Goal: Task Accomplishment & Management: Use online tool/utility

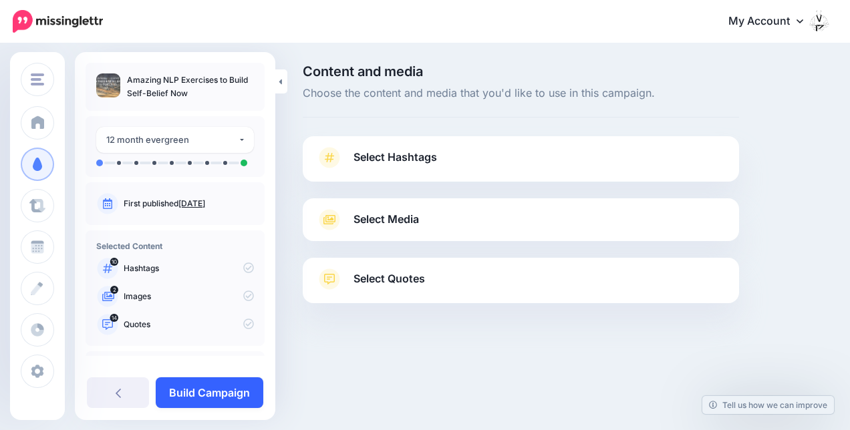
click at [234, 389] on link "Build Campaign" at bounding box center [210, 392] width 108 height 31
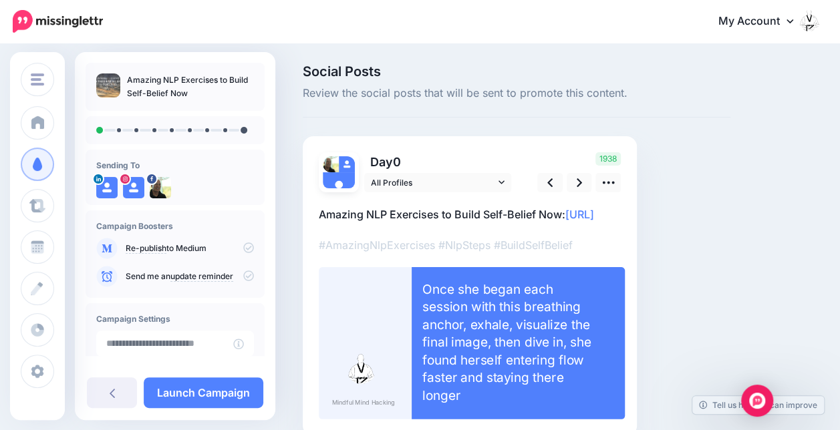
scroll to position [83, 0]
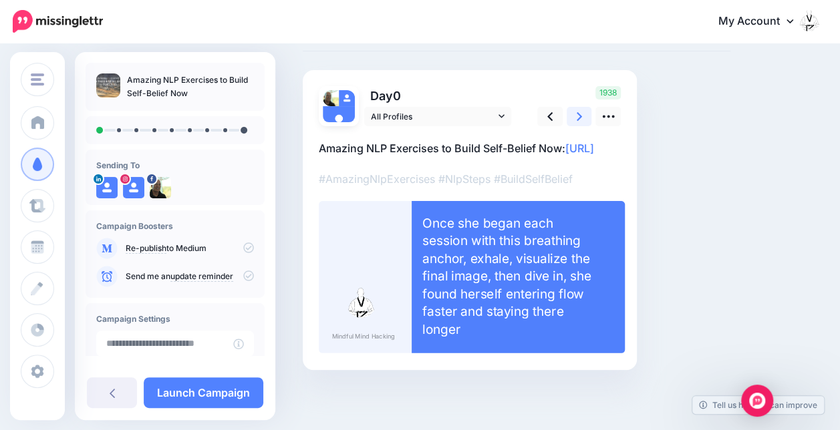
click at [579, 110] on icon at bounding box center [579, 117] width 5 height 14
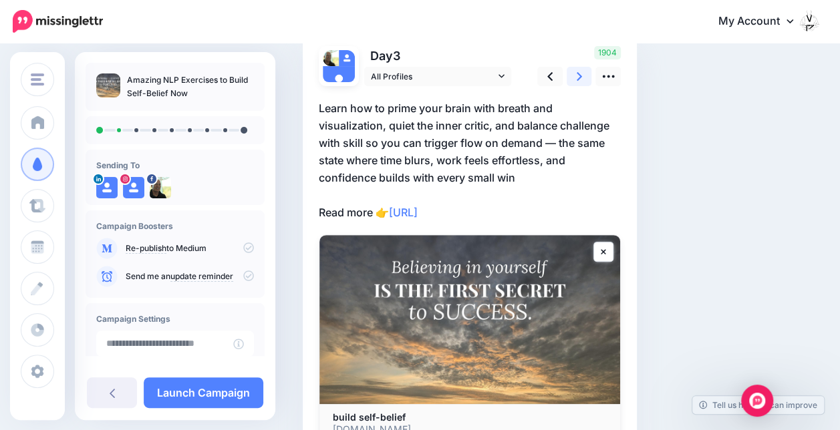
scroll to position [0, 0]
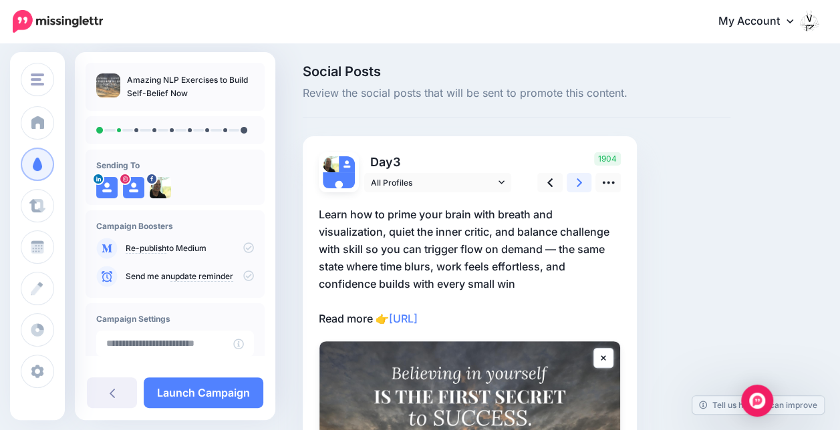
click at [578, 176] on icon at bounding box center [579, 183] width 5 height 14
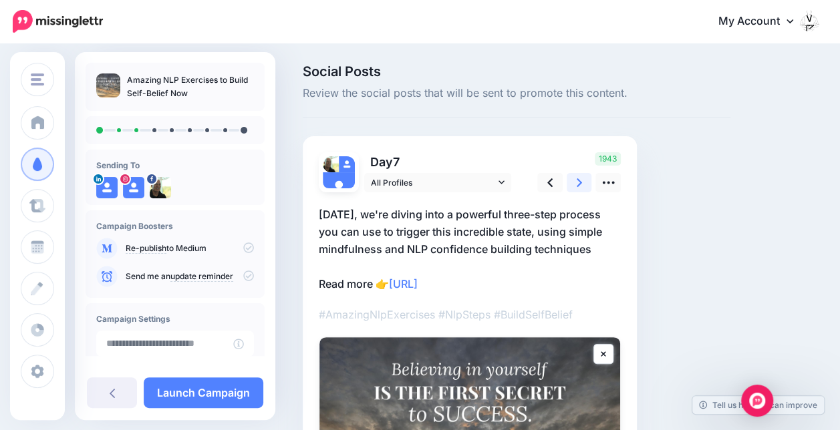
click at [591, 186] on link at bounding box center [579, 182] width 25 height 19
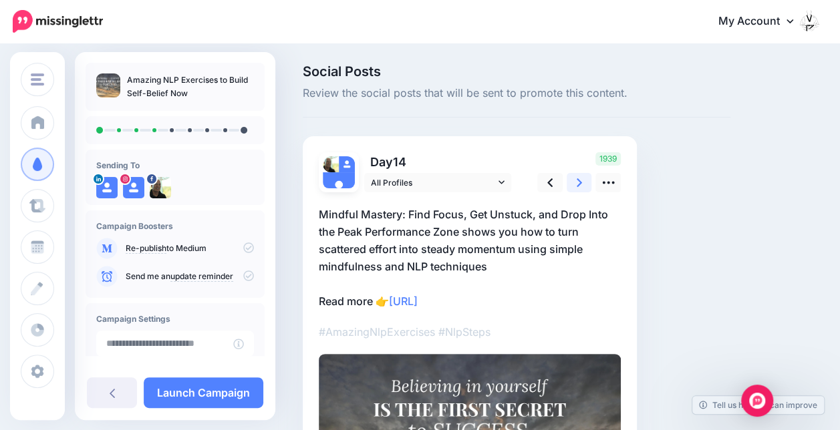
click at [577, 183] on icon at bounding box center [579, 183] width 5 height 14
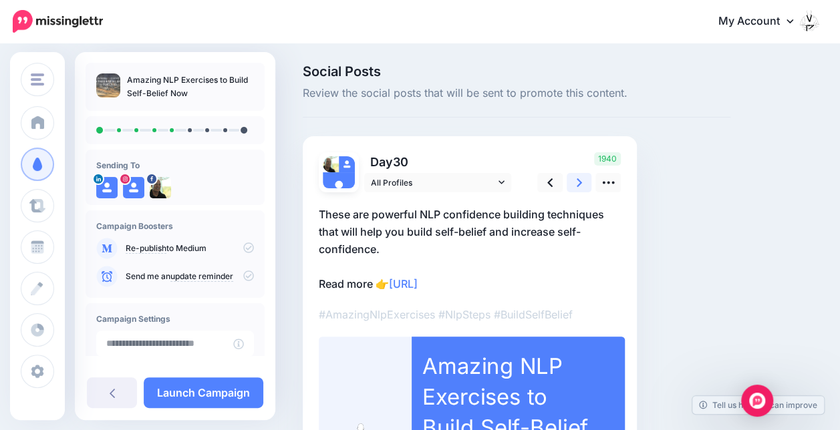
click at [579, 180] on icon at bounding box center [579, 182] width 5 height 9
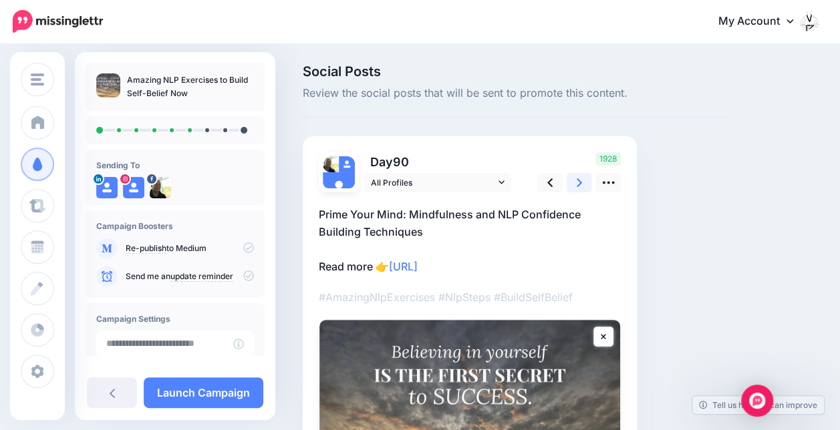
click at [583, 181] on link at bounding box center [579, 182] width 25 height 19
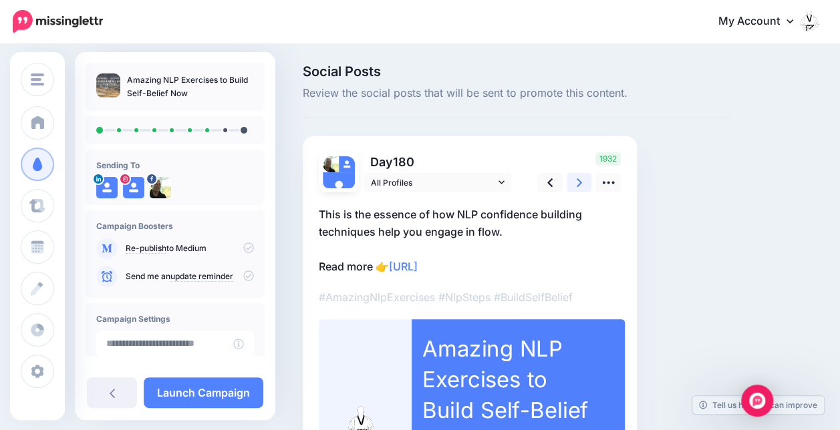
click at [583, 181] on link at bounding box center [579, 182] width 25 height 19
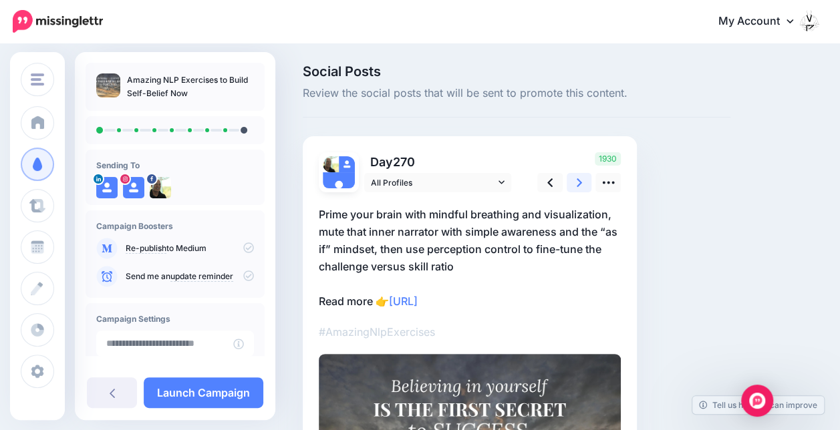
click at [581, 182] on icon at bounding box center [579, 183] width 5 height 14
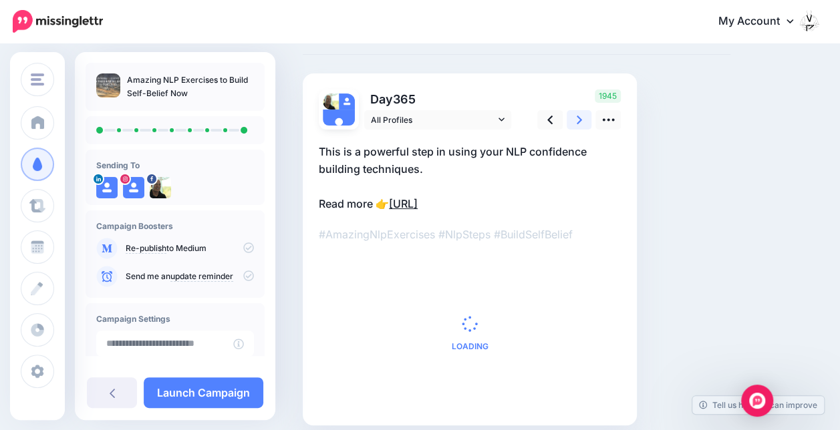
scroll to position [118, 0]
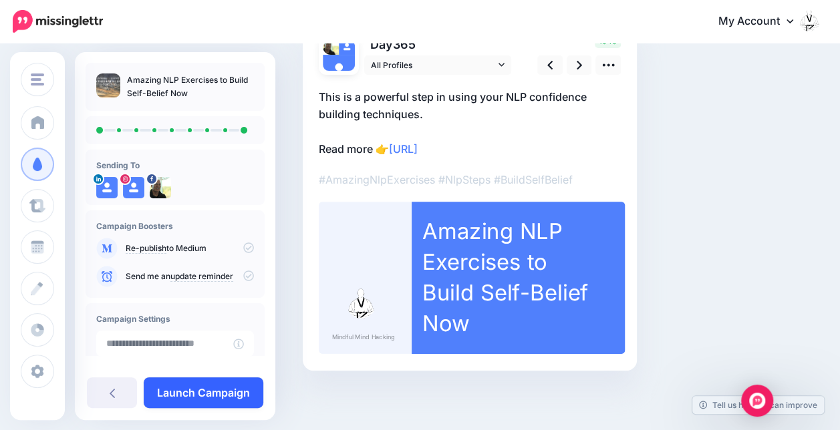
click at [198, 396] on link "Launch Campaign" at bounding box center [204, 392] width 120 height 31
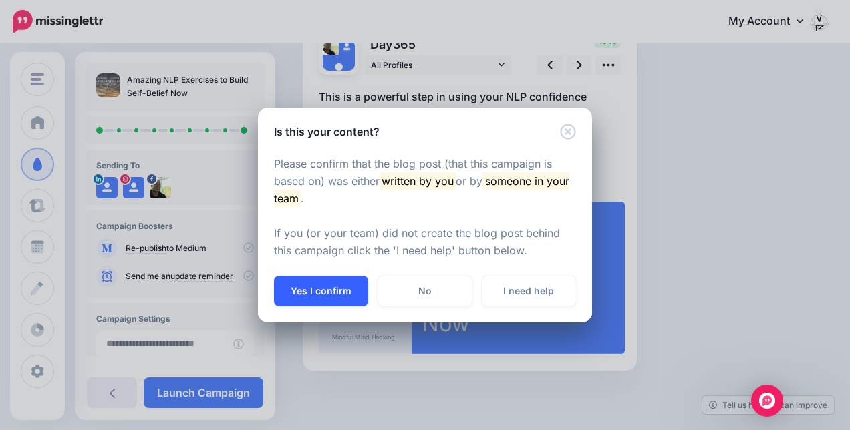
click at [321, 293] on button "Yes I confirm" at bounding box center [321, 291] width 94 height 31
